Goal: Information Seeking & Learning: Learn about a topic

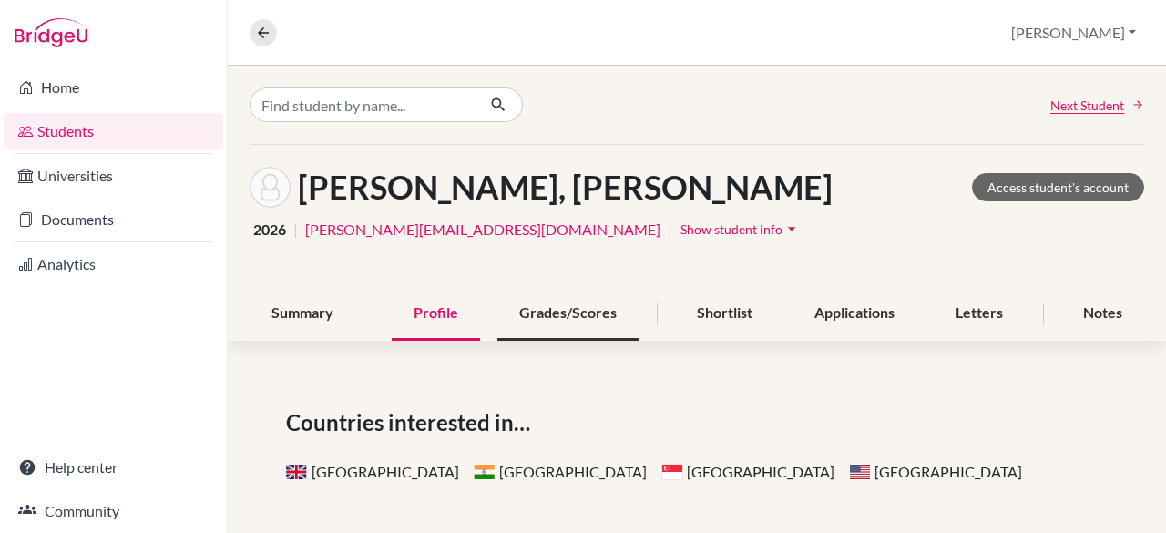
click at [539, 305] on div "Grades/Scores" at bounding box center [567, 314] width 141 height 54
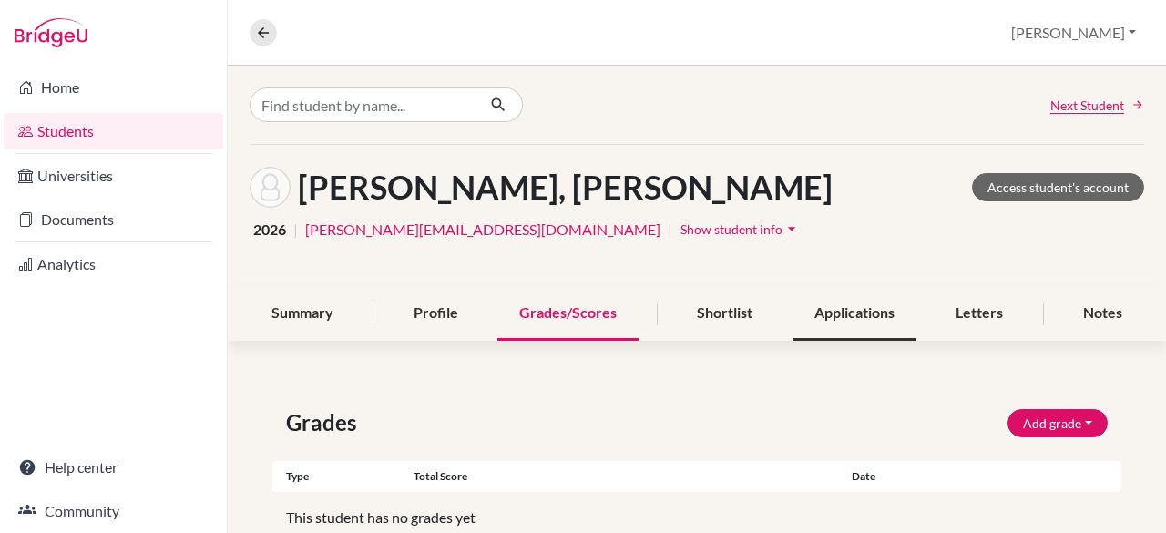
click at [842, 309] on div "Applications" at bounding box center [854, 314] width 124 height 54
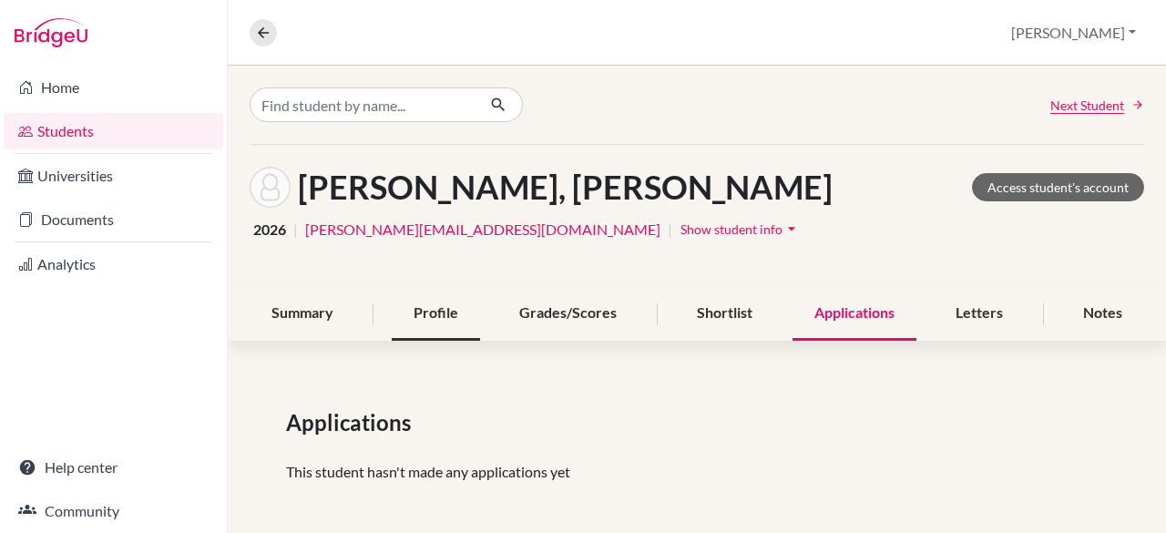
click at [400, 304] on div "Profile" at bounding box center [436, 314] width 88 height 54
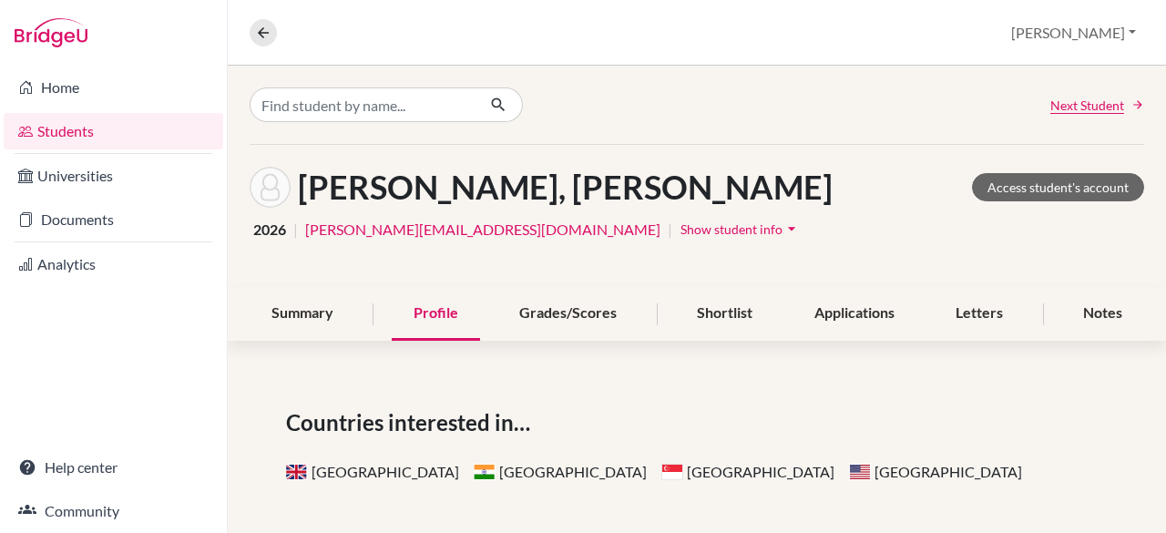
click at [739, 132] on div "Next Student" at bounding box center [697, 105] width 938 height 78
